Goal: Information Seeking & Learning: Check status

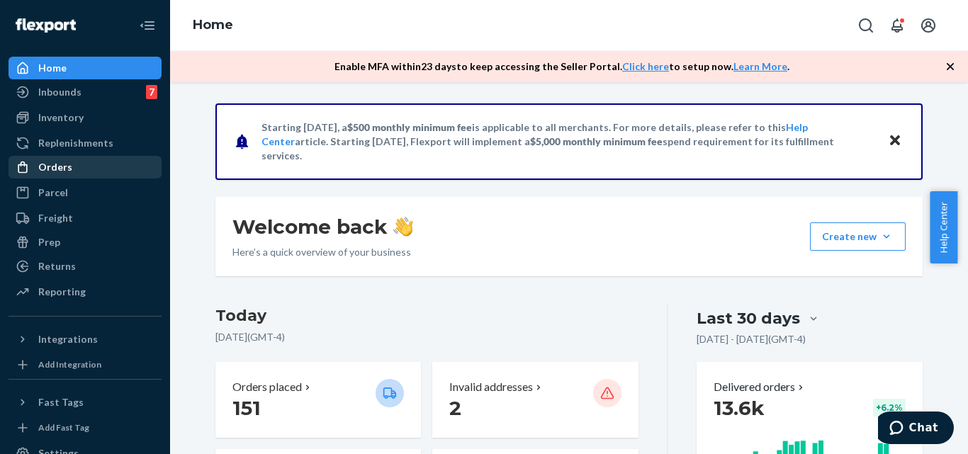
click at [74, 168] on div "Orders" at bounding box center [85, 167] width 150 height 20
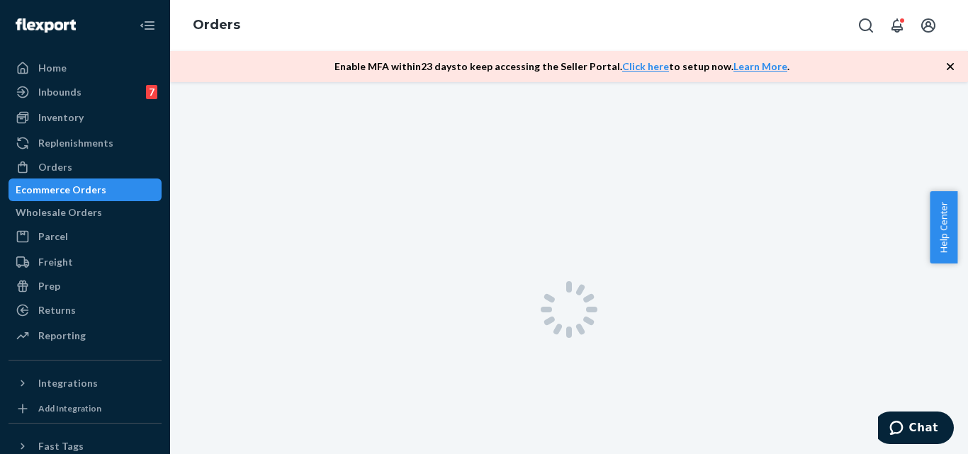
click at [947, 63] on icon "button" at bounding box center [950, 67] width 14 height 14
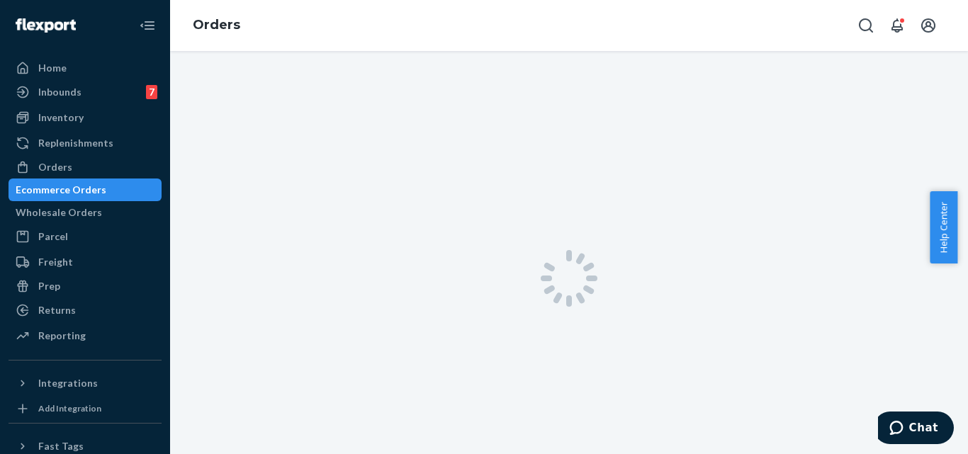
click at [106, 195] on div "Ecommerce Orders" at bounding box center [61, 190] width 91 height 14
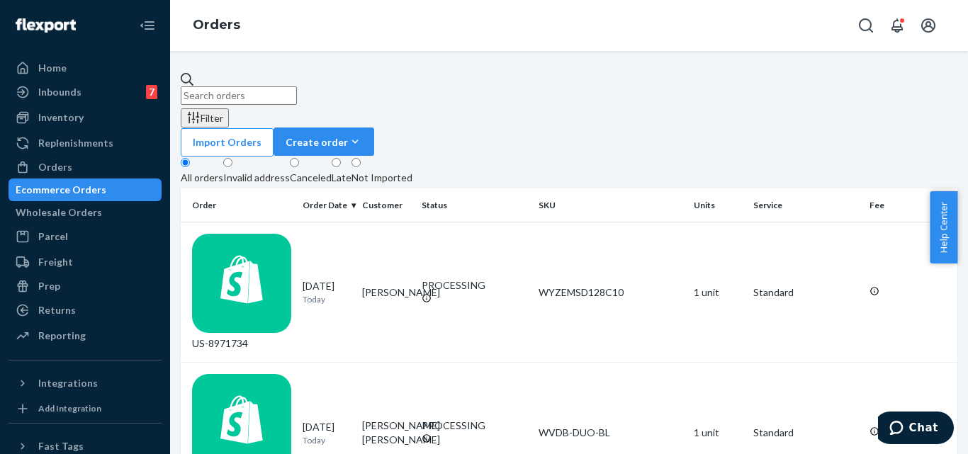
click at [297, 86] on input "text" at bounding box center [239, 95] width 116 height 18
paste input "US-8948470"
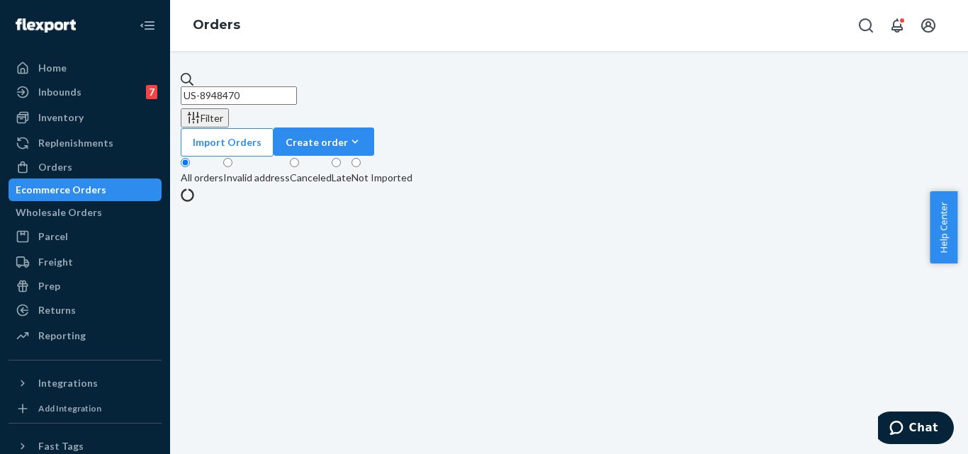
type input "US-8948470"
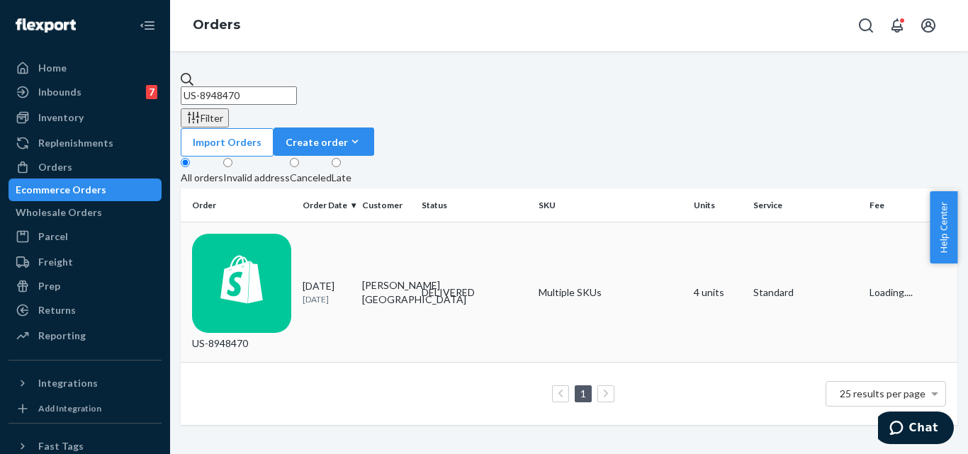
click at [266, 234] on div "US-8948470" at bounding box center [241, 292] width 99 height 117
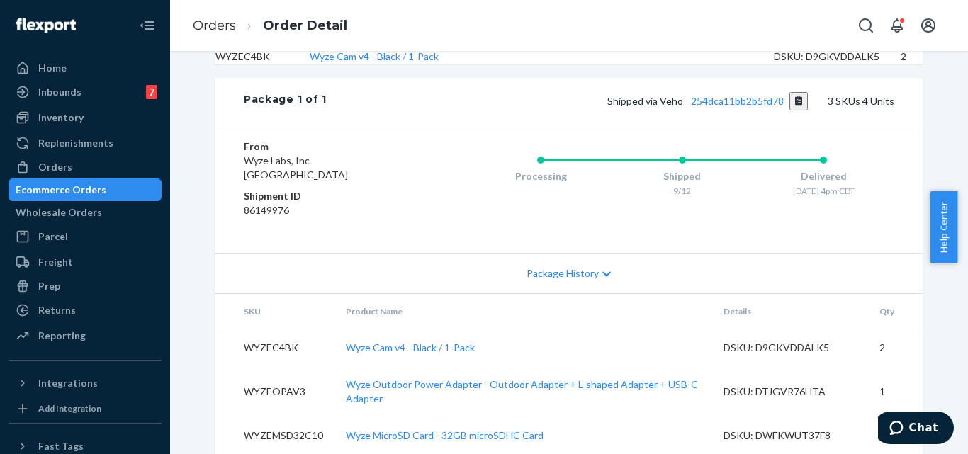
scroll to position [519, 0]
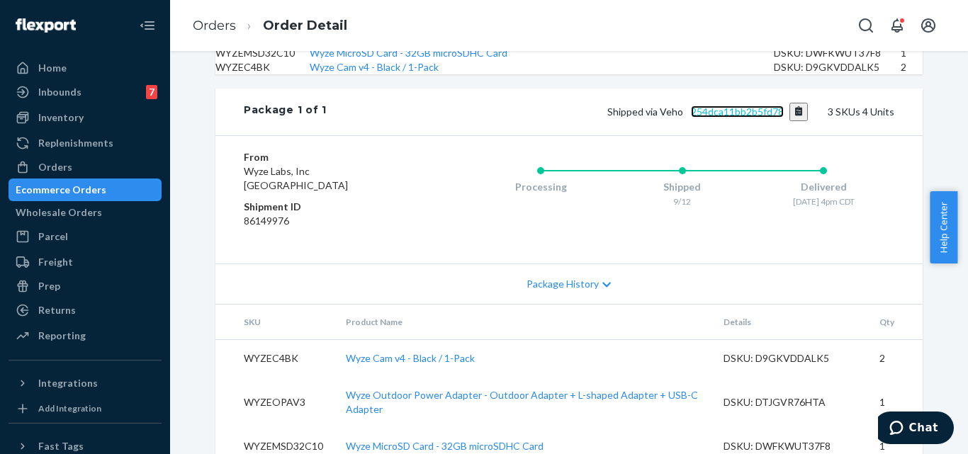
click at [733, 118] on link "254dca11bb2b5fd78" at bounding box center [737, 112] width 93 height 12
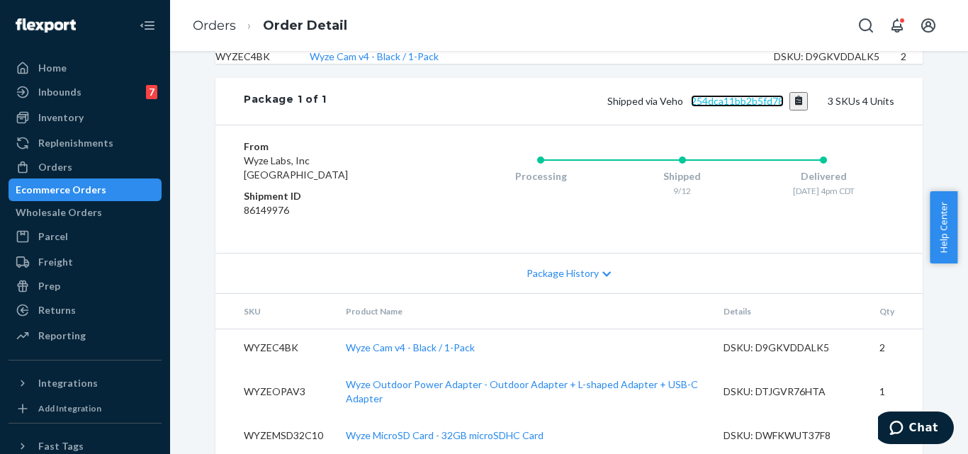
scroll to position [661, 0]
